Goal: Information Seeking & Learning: Learn about a topic

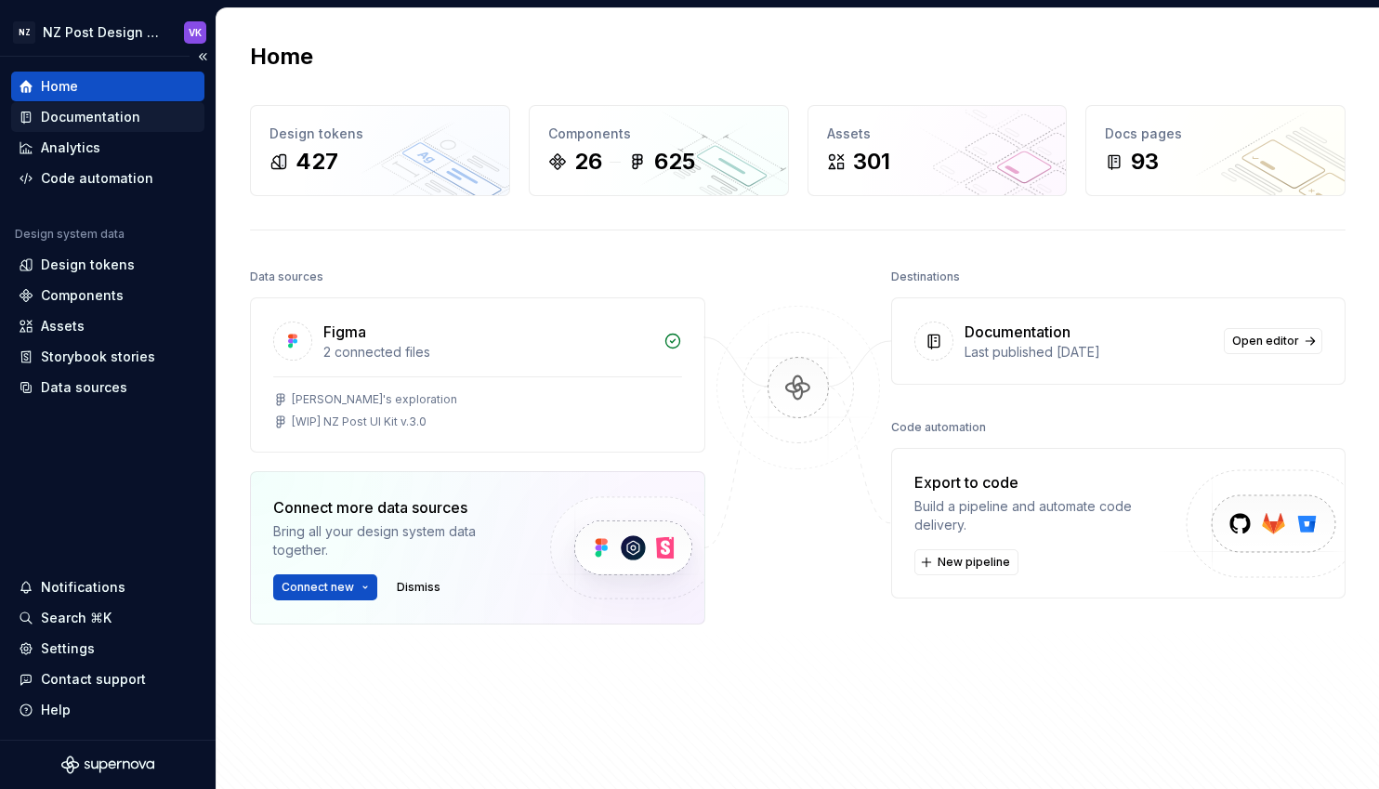
click at [102, 114] on div "Documentation" at bounding box center [90, 117] width 99 height 19
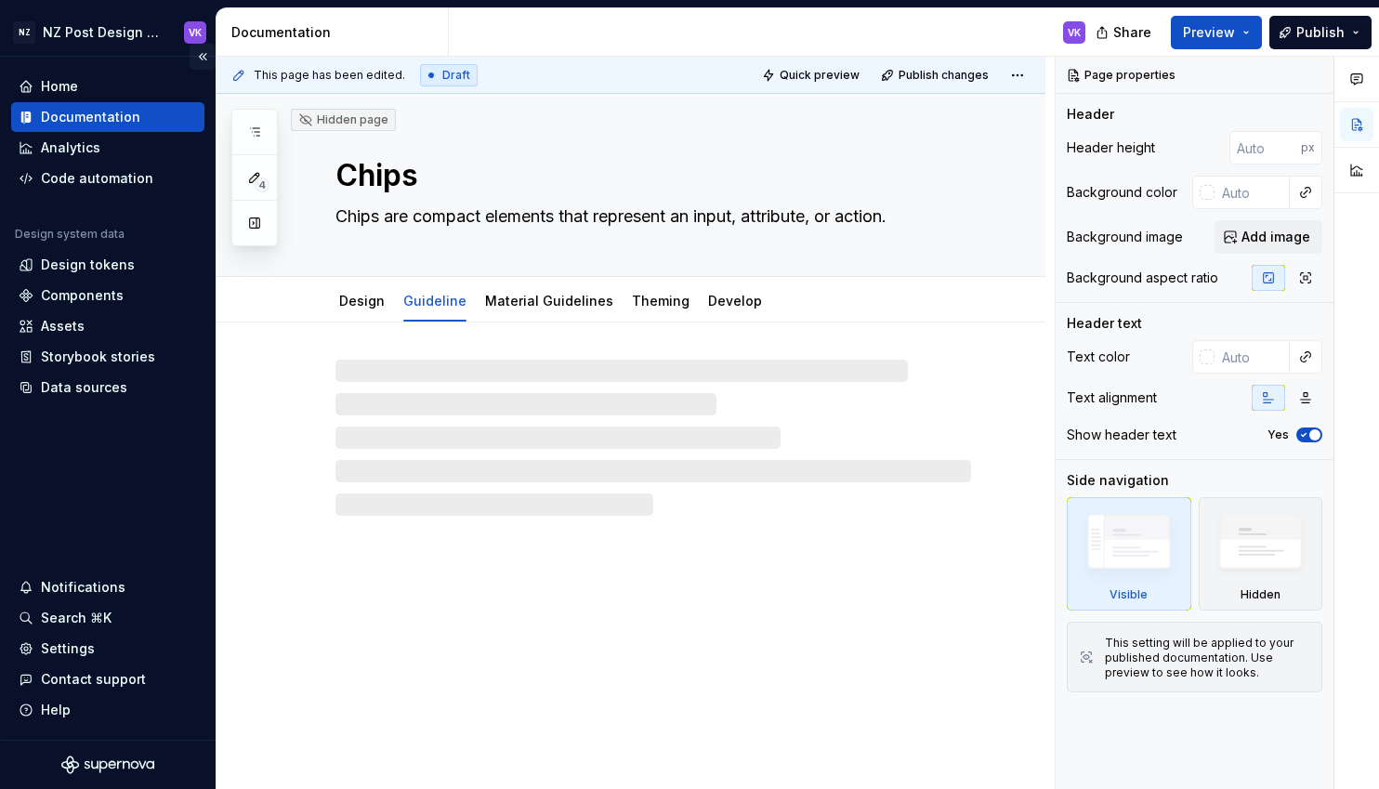
click at [203, 54] on button "Collapse sidebar" at bounding box center [203, 57] width 26 height 26
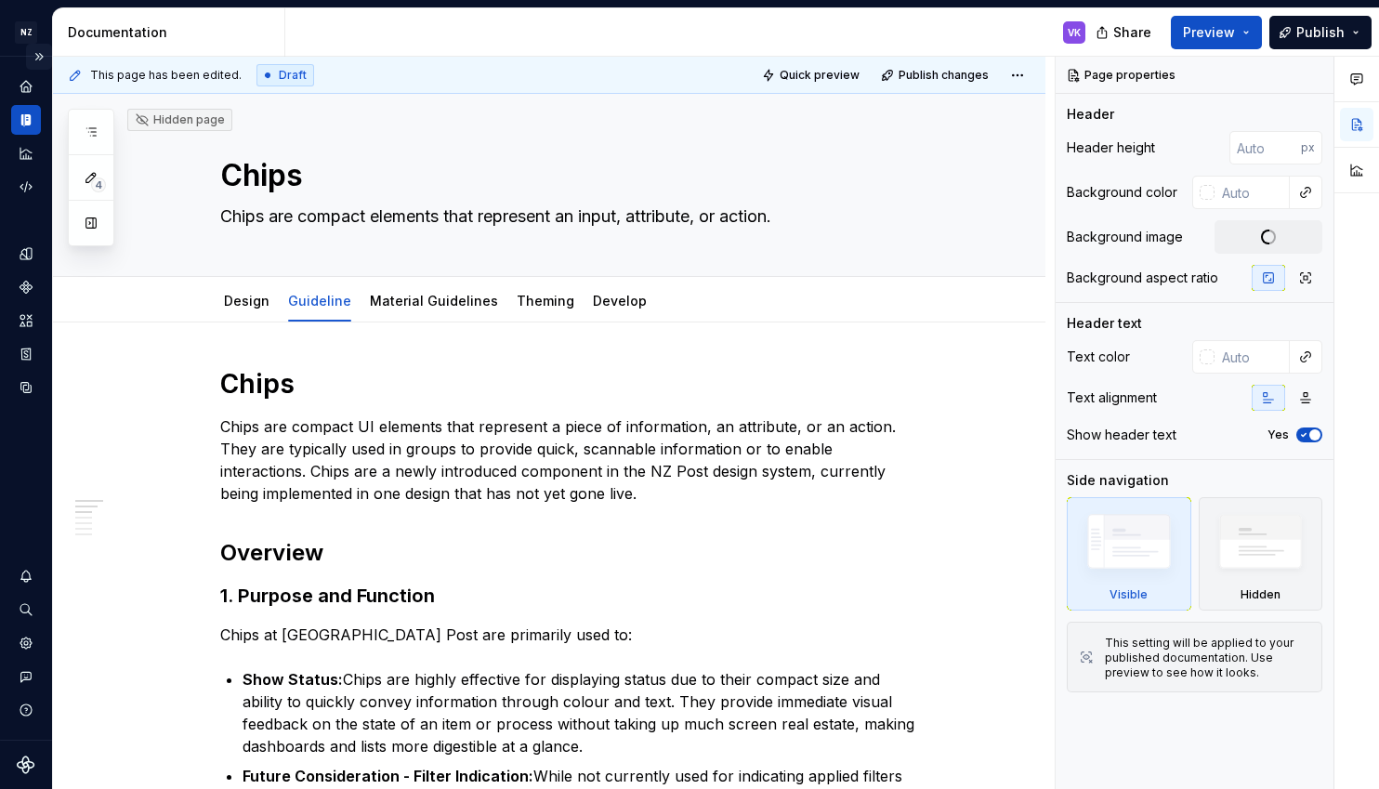
click at [40, 56] on button "Expand sidebar" at bounding box center [39, 57] width 26 height 26
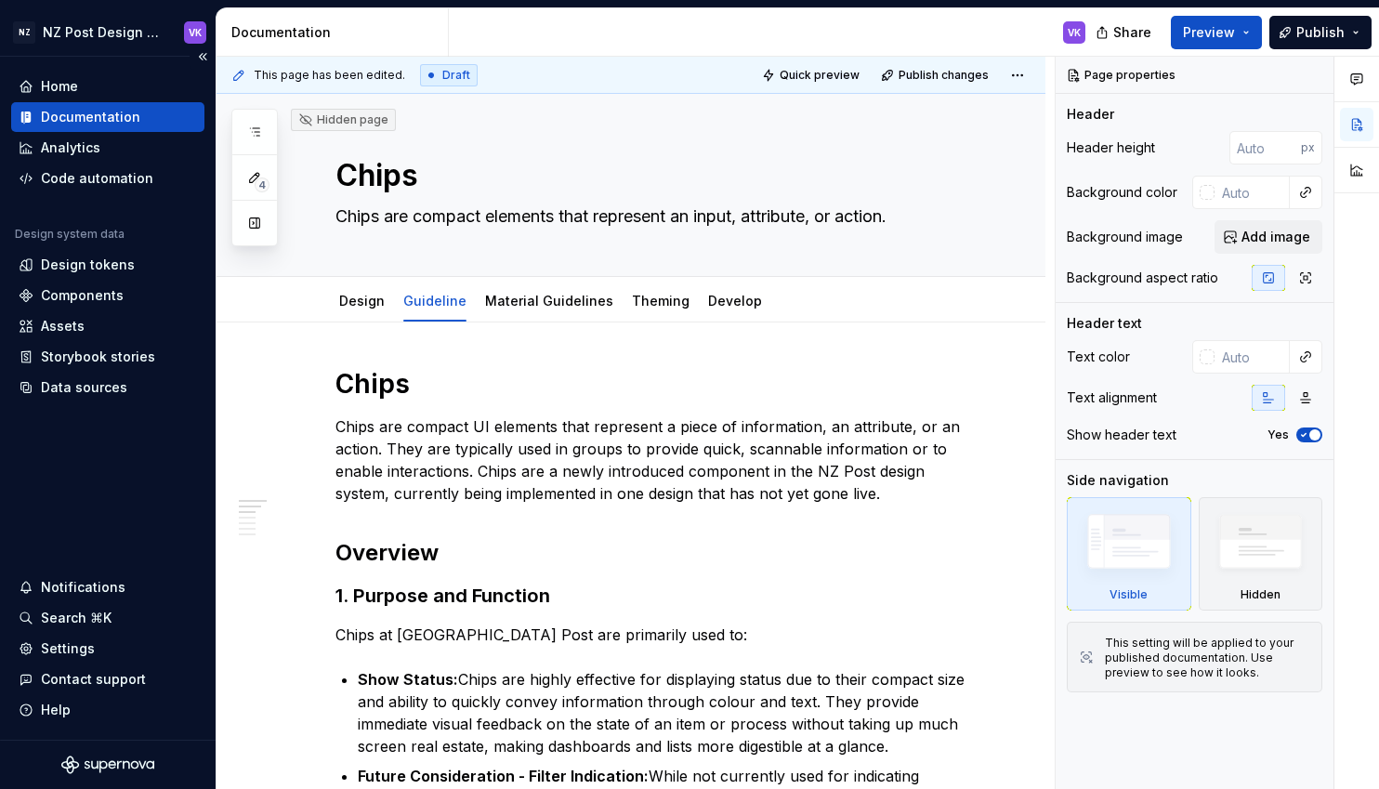
click at [85, 108] on div "Documentation" at bounding box center [90, 117] width 99 height 19
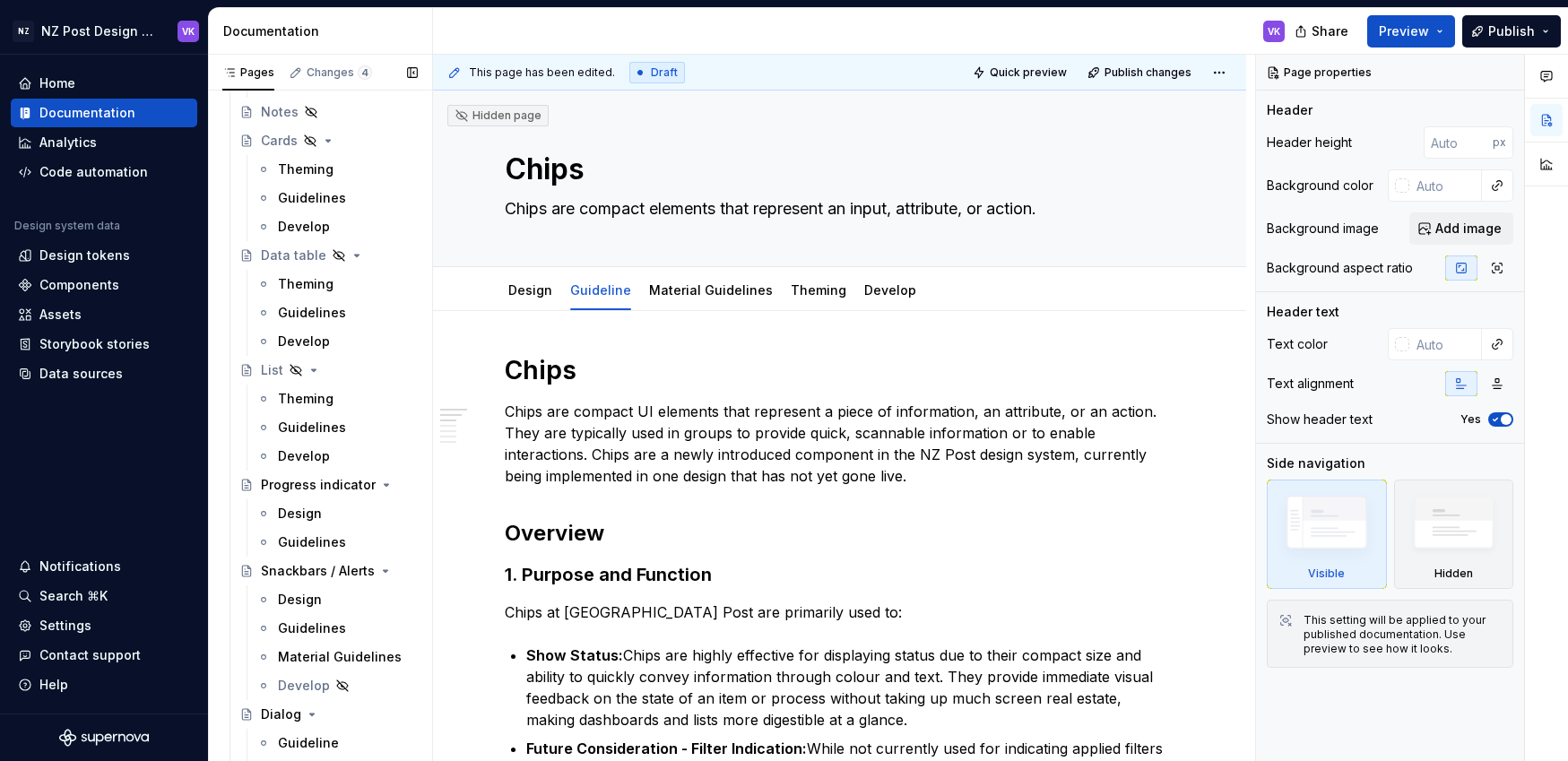
scroll to position [2529, 0]
click at [322, 488] on div "Progress indicator" at bounding box center [303, 482] width 85 height 18
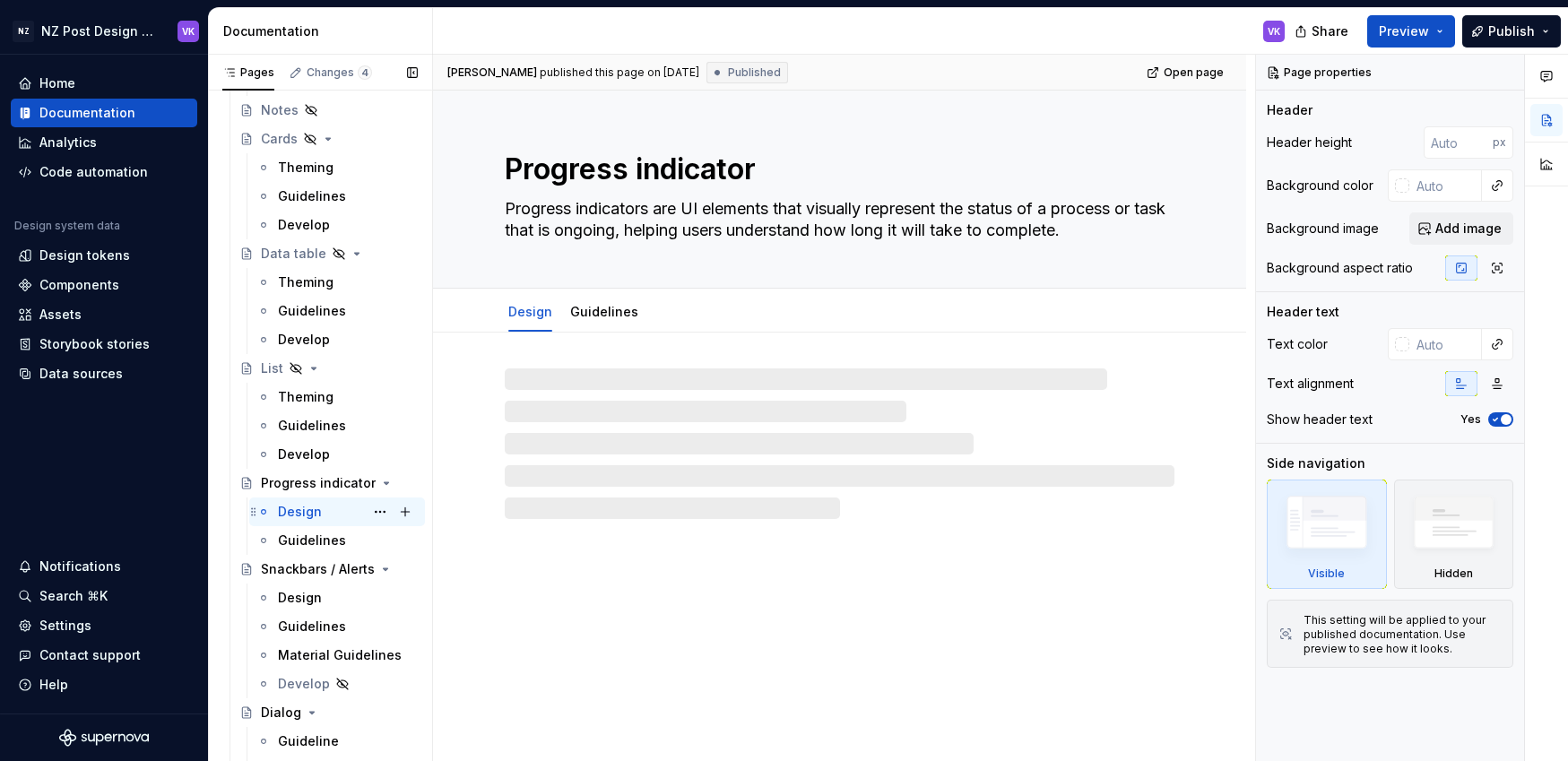
click at [314, 506] on div "Design" at bounding box center [300, 511] width 44 height 18
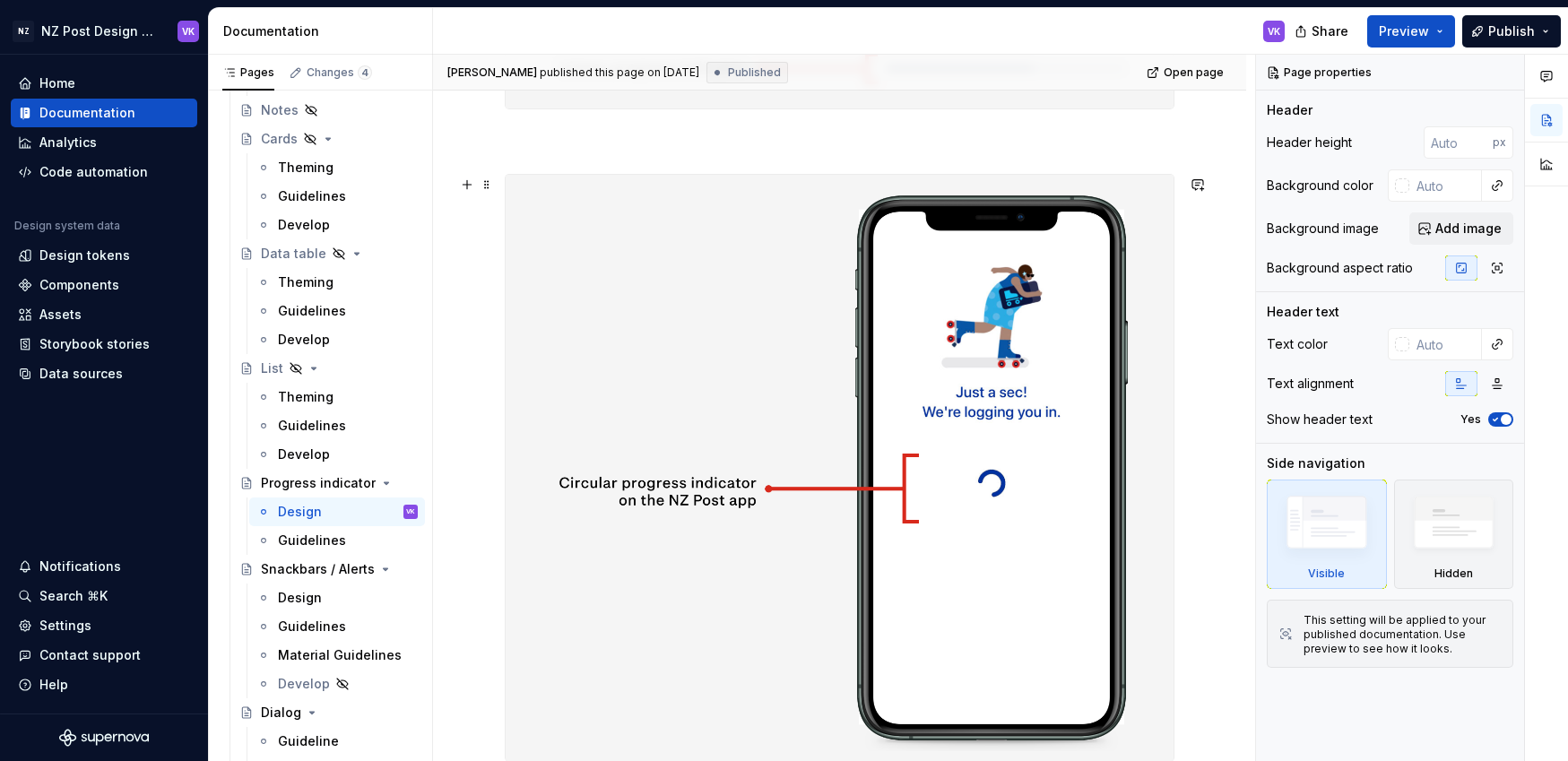
scroll to position [915, 0]
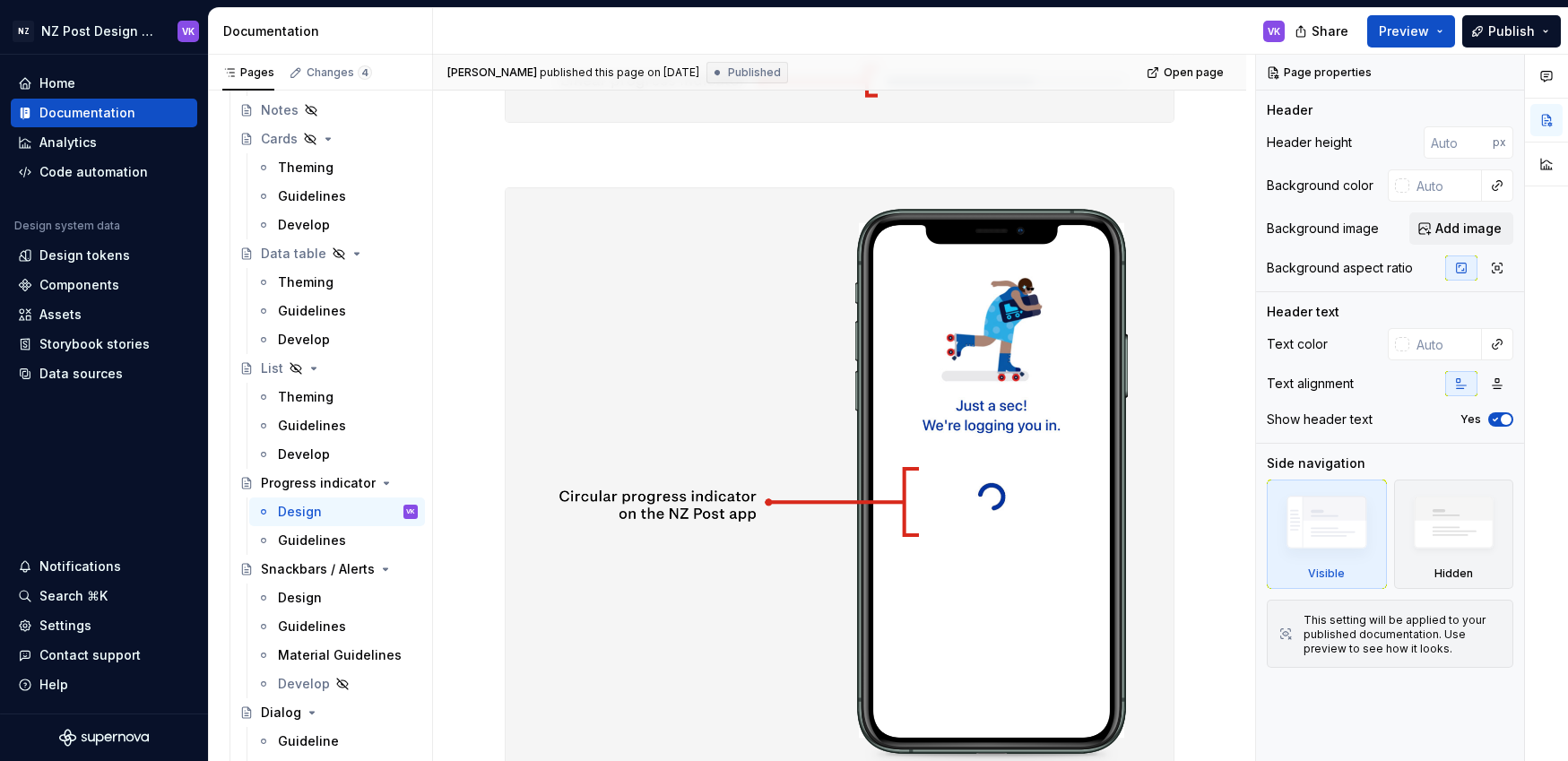
type textarea "*"
